Goal: Navigation & Orientation: Find specific page/section

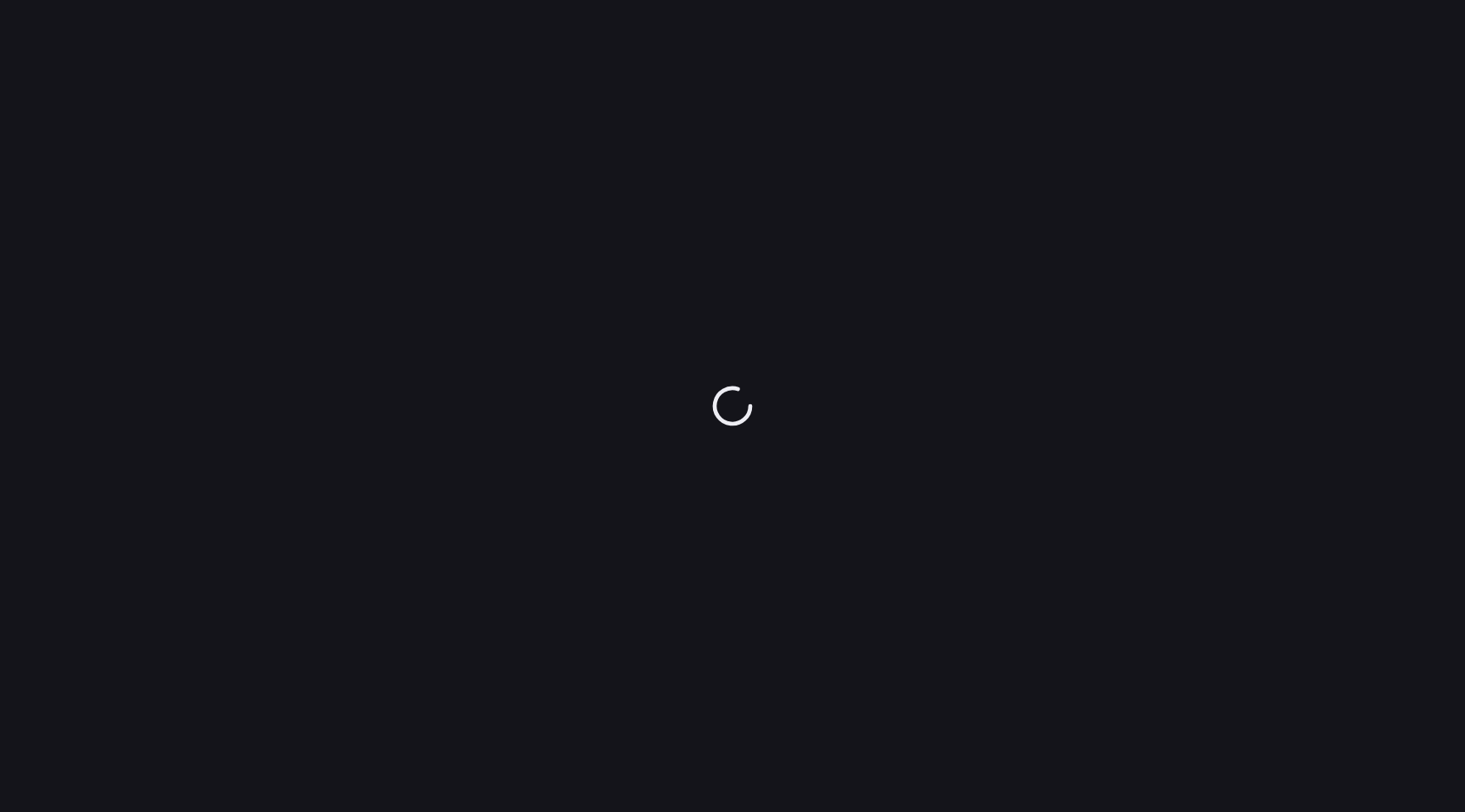
click at [739, 490] on div at bounding box center [732, 406] width 1465 height 812
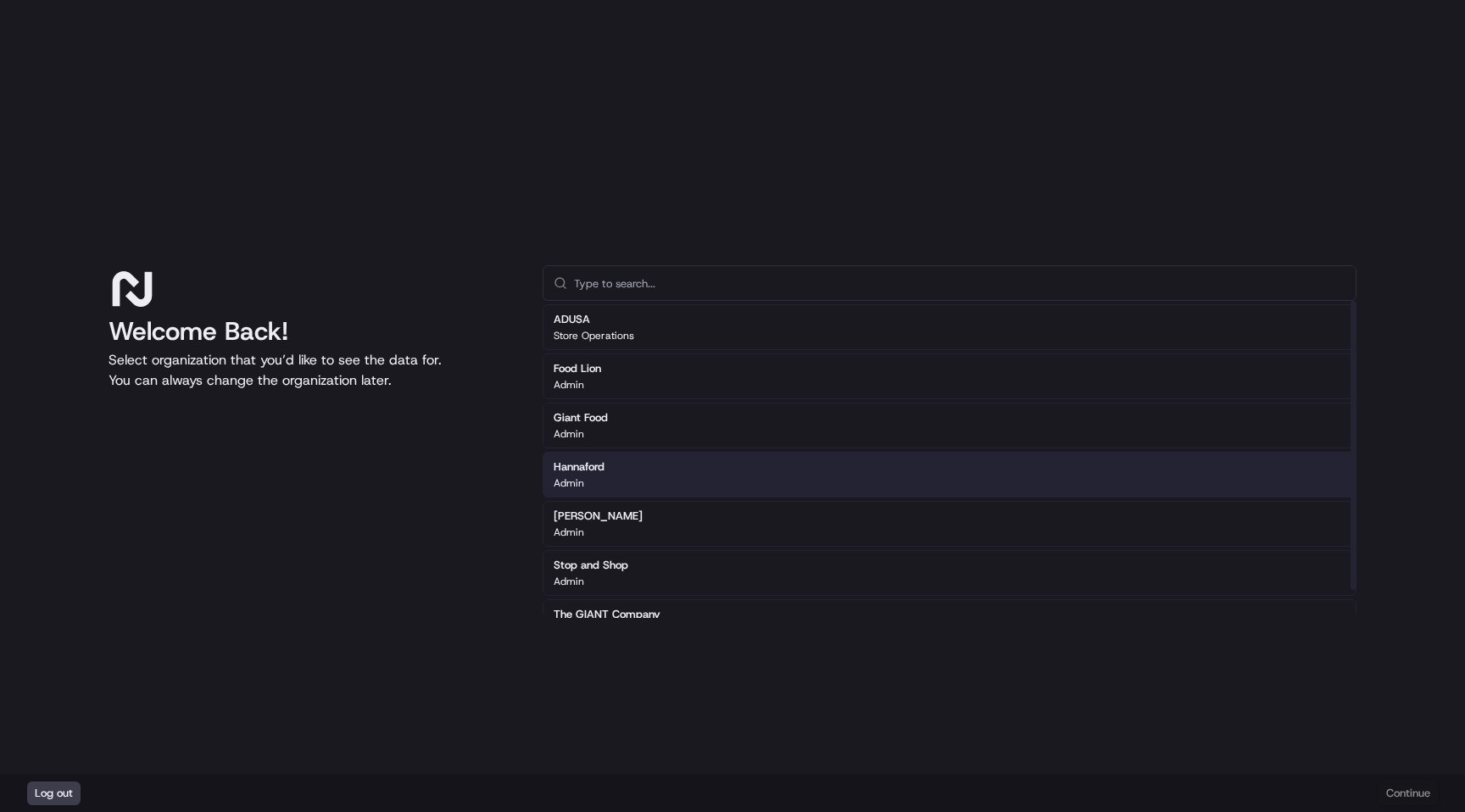
click at [682, 488] on div "Hannaford Admin" at bounding box center [950, 475] width 814 height 45
click at [1402, 788] on button "Continue" at bounding box center [1408, 793] width 60 height 24
